Goal: Task Accomplishment & Management: Complete application form

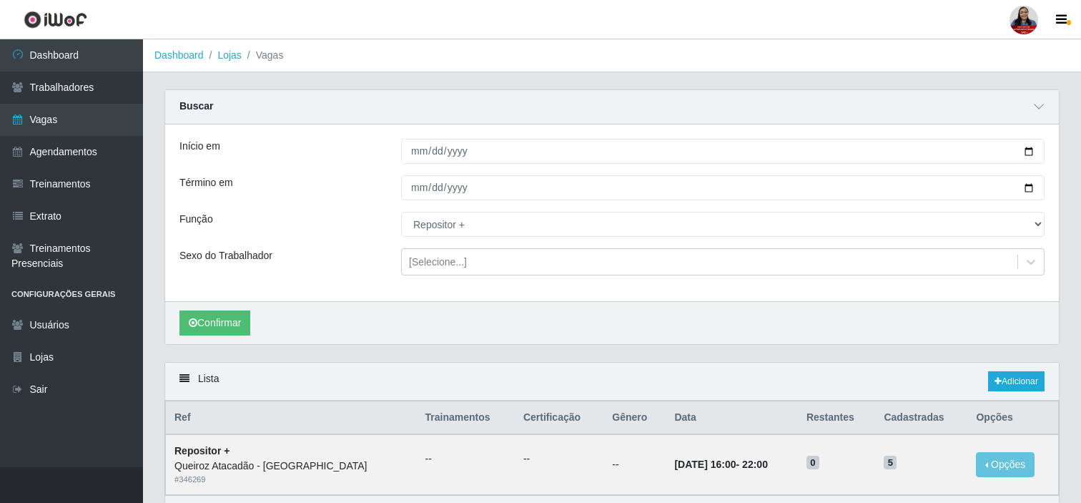
select select "82"
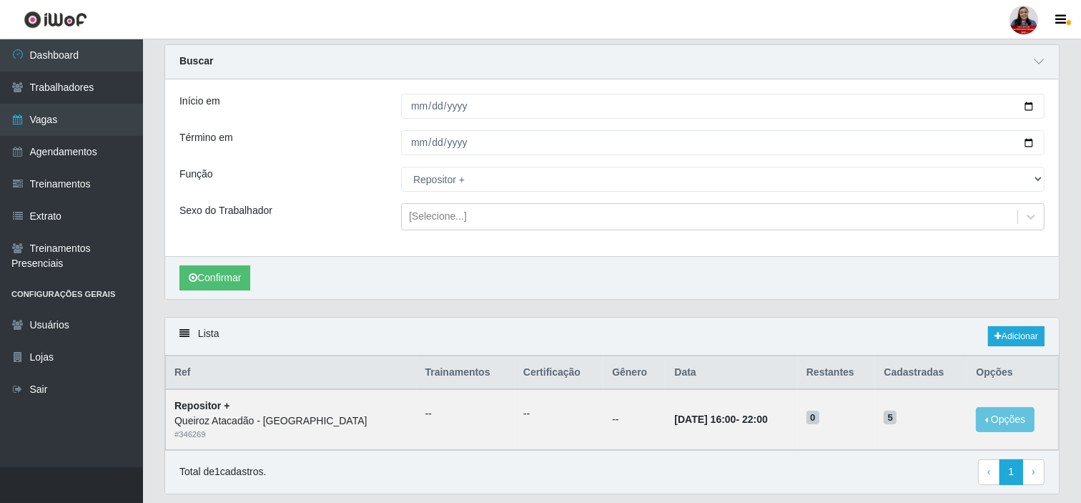
scroll to position [10, 0]
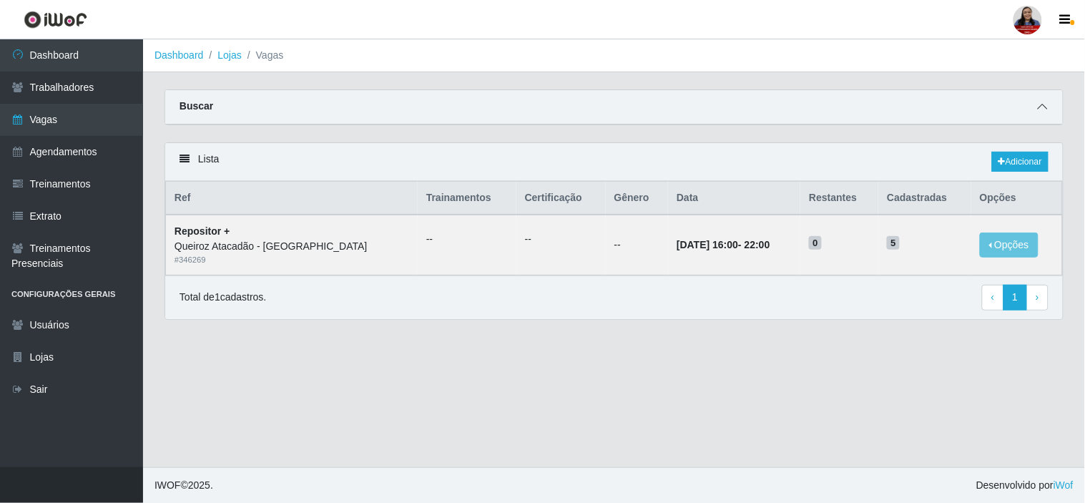
click at [1050, 107] on span at bounding box center [1042, 107] width 17 height 16
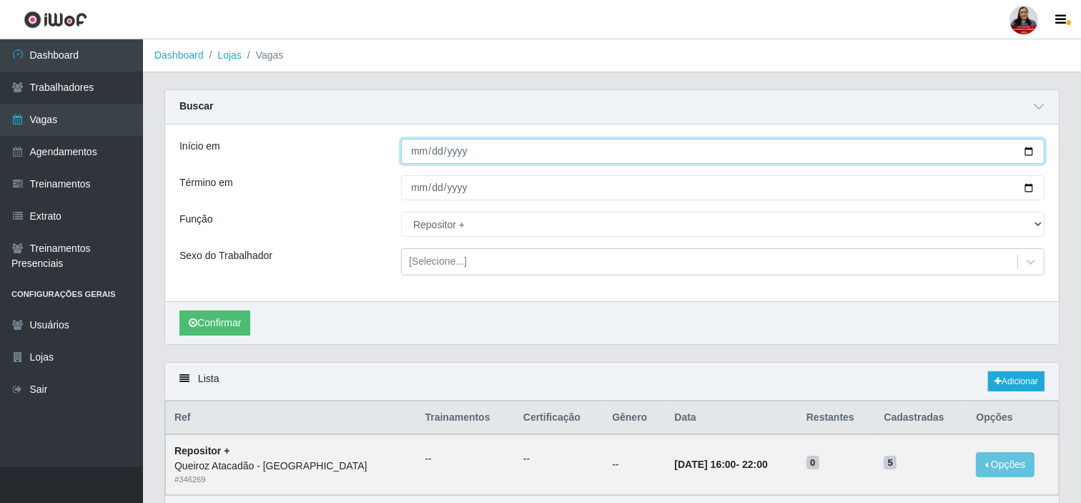
click at [1027, 153] on input "[DATE]" at bounding box center [723, 151] width 644 height 25
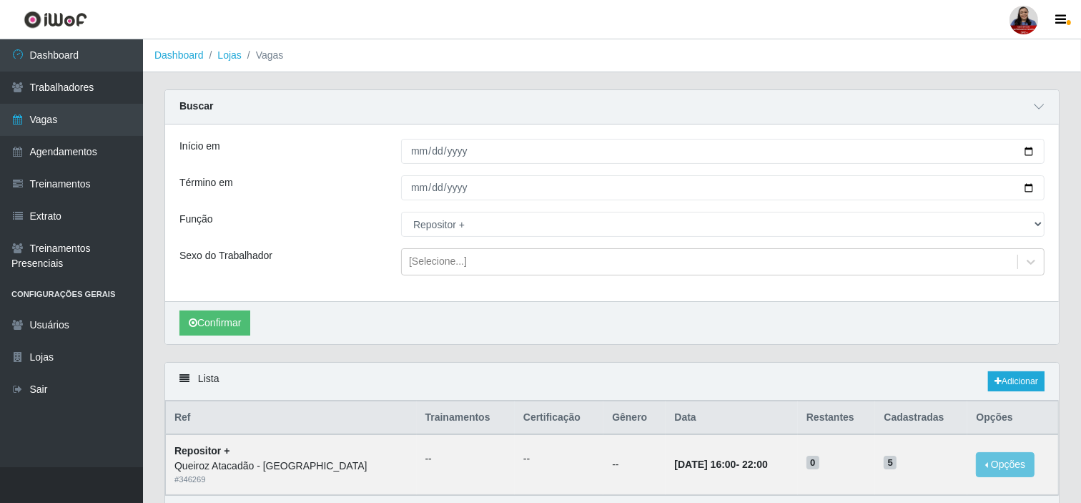
click at [375, 238] on div "Início em 2025-09-21 Término em 2025-09-21 Função [Selecione...] Auxiliar de De…" at bounding box center [612, 212] width 894 height 177
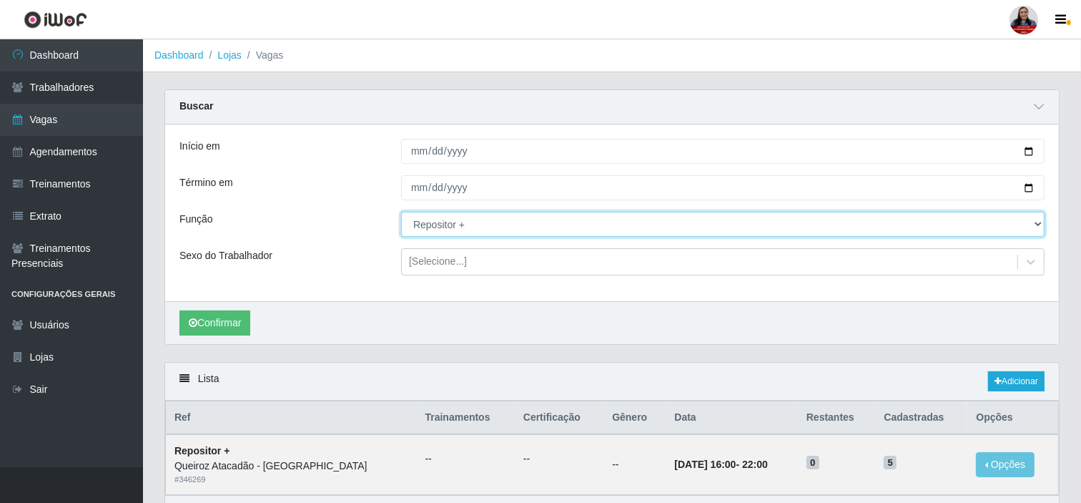
click at [467, 223] on select "[Selecione...] Auxiliar de Depósito Auxiliar de Depósito + Auxiliar de Depósito…" at bounding box center [723, 224] width 644 height 25
select select "72"
click at [401, 212] on select "[Selecione...] Auxiliar de Depósito Auxiliar de Depósito + Auxiliar de Depósito…" at bounding box center [723, 224] width 644 height 25
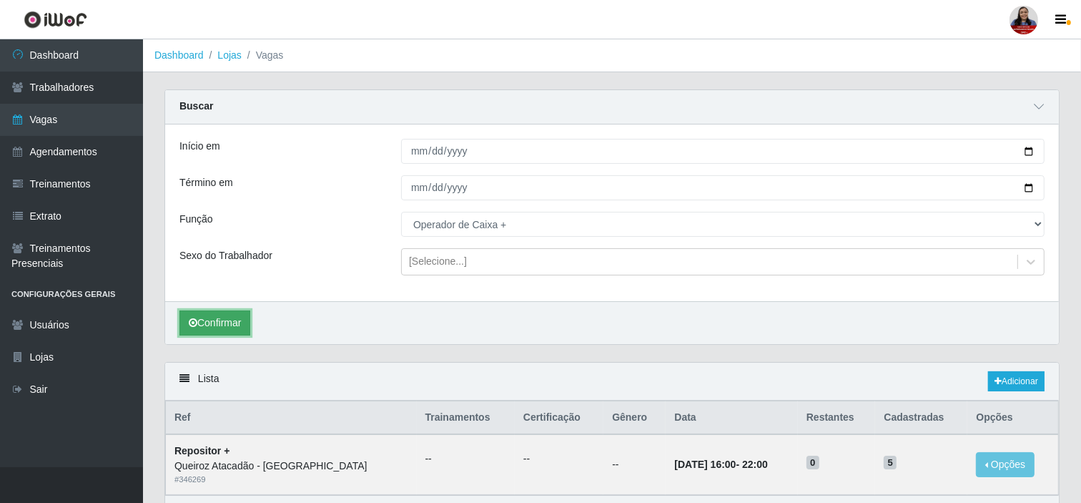
click at [216, 323] on button "Confirmar" at bounding box center [214, 322] width 71 height 25
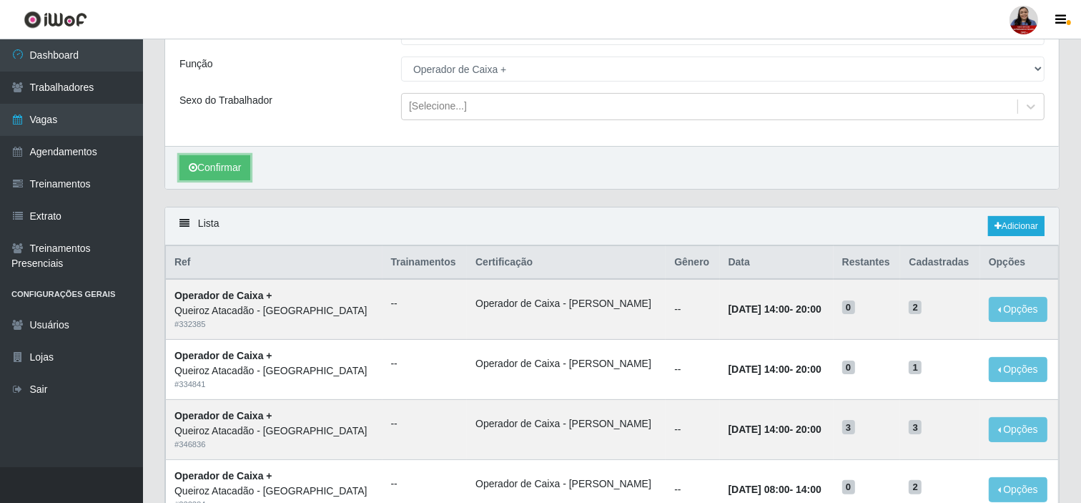
scroll to position [390, 0]
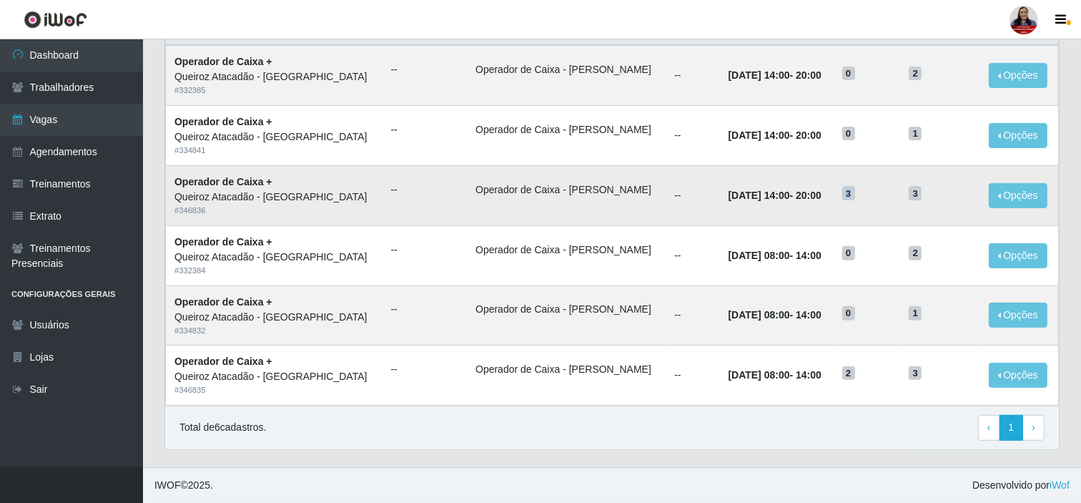
drag, startPoint x: 837, startPoint y: 190, endPoint x: 847, endPoint y: 198, distance: 13.3
click at [847, 198] on span "3" at bounding box center [848, 193] width 13 height 14
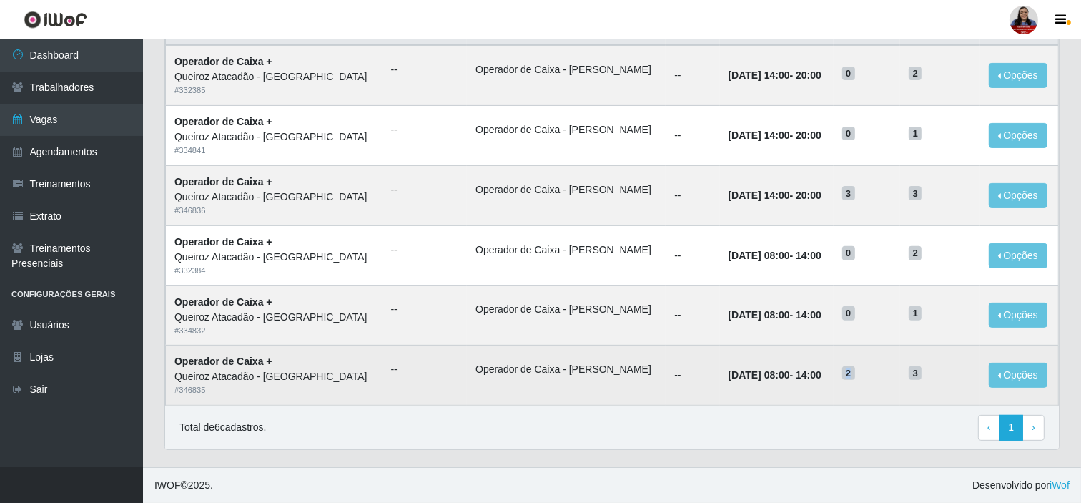
drag, startPoint x: 837, startPoint y: 369, endPoint x: 856, endPoint y: 375, distance: 20.3
click at [856, 375] on h5 "2" at bounding box center [867, 372] width 50 height 15
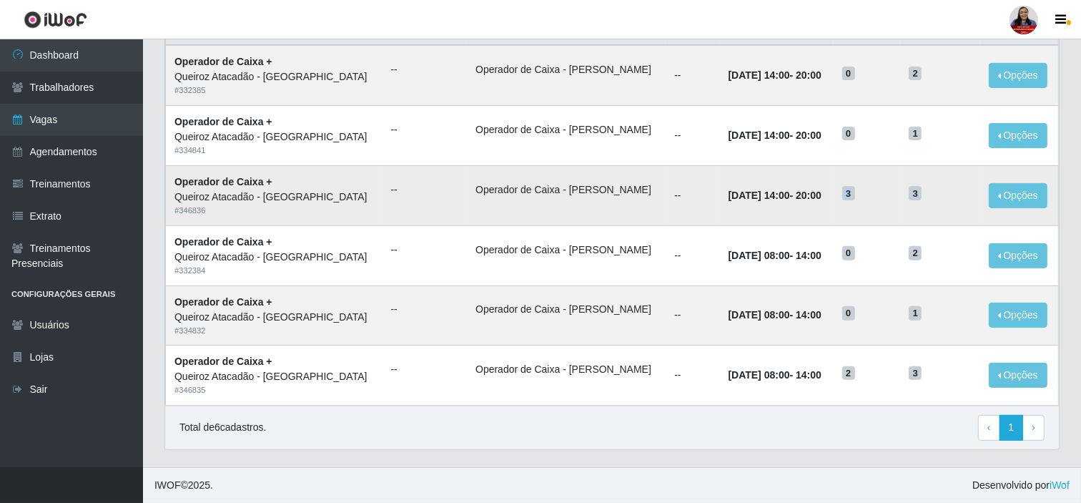
drag, startPoint x: 840, startPoint y: 194, endPoint x: 852, endPoint y: 205, distance: 16.7
click at [852, 205] on td "3" at bounding box center [867, 195] width 67 height 60
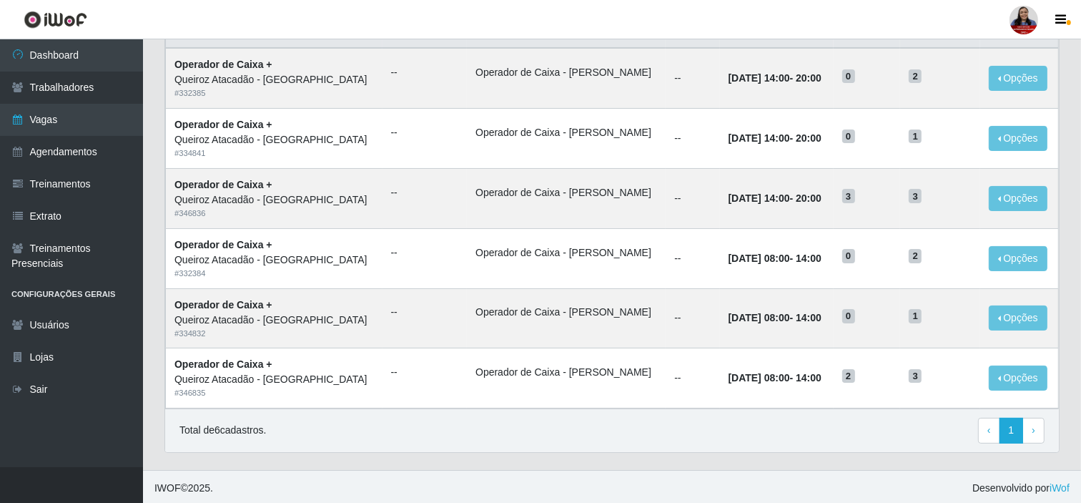
scroll to position [169, 0]
